Goal: Check status: Check status

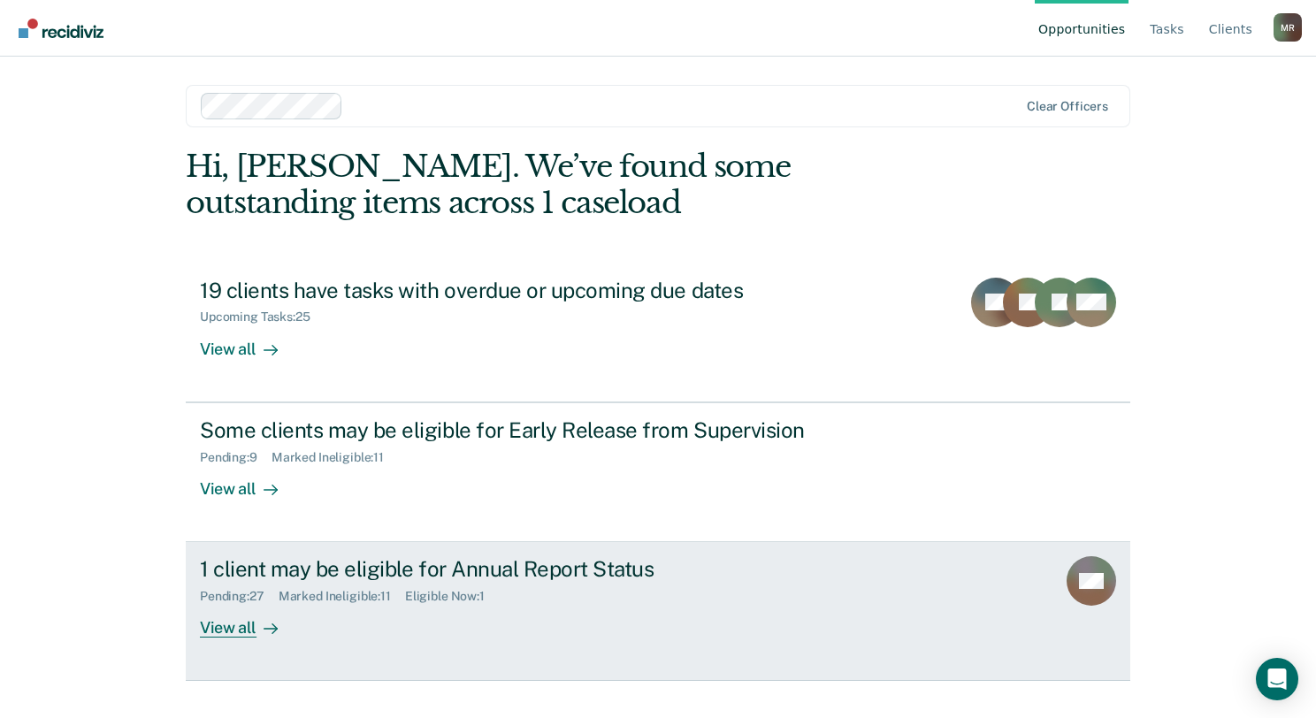
click at [225, 629] on div "View all" at bounding box center [249, 621] width 99 height 34
